Goal: Task Accomplishment & Management: Use online tool/utility

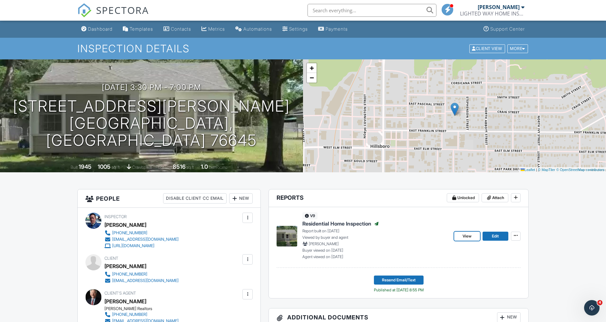
click at [458, 237] on link "View" at bounding box center [467, 235] width 26 height 9
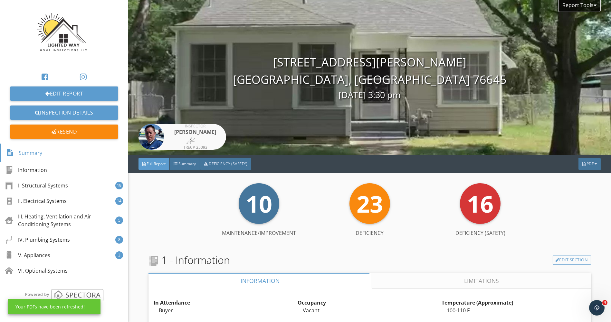
click at [583, 163] on div at bounding box center [584, 164] width 3 height 4
click at [580, 188] on div "Full Report" at bounding box center [581, 189] width 41 height 8
